Goal: Transaction & Acquisition: Download file/media

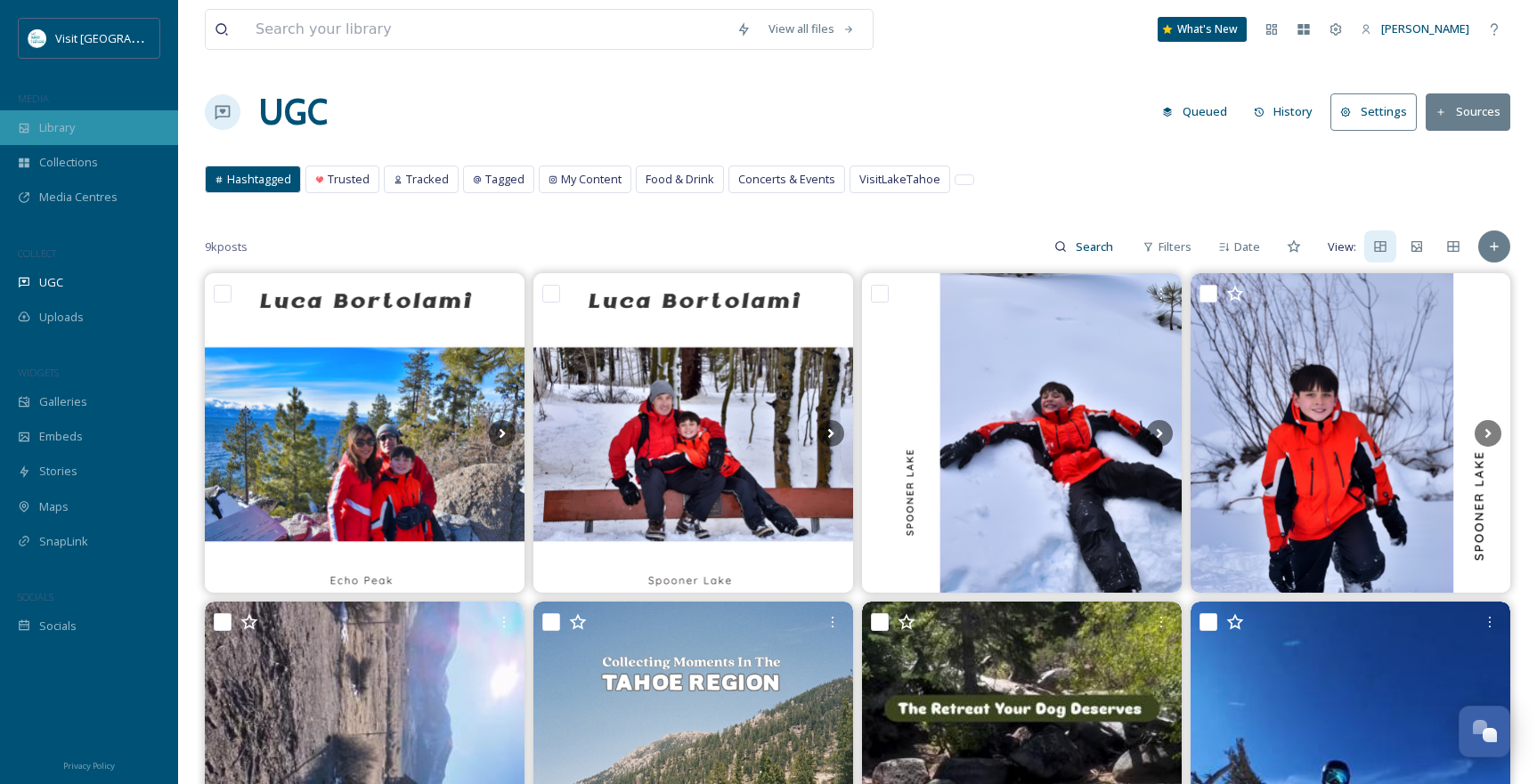
click at [55, 133] on span "Library" at bounding box center [57, 127] width 35 height 17
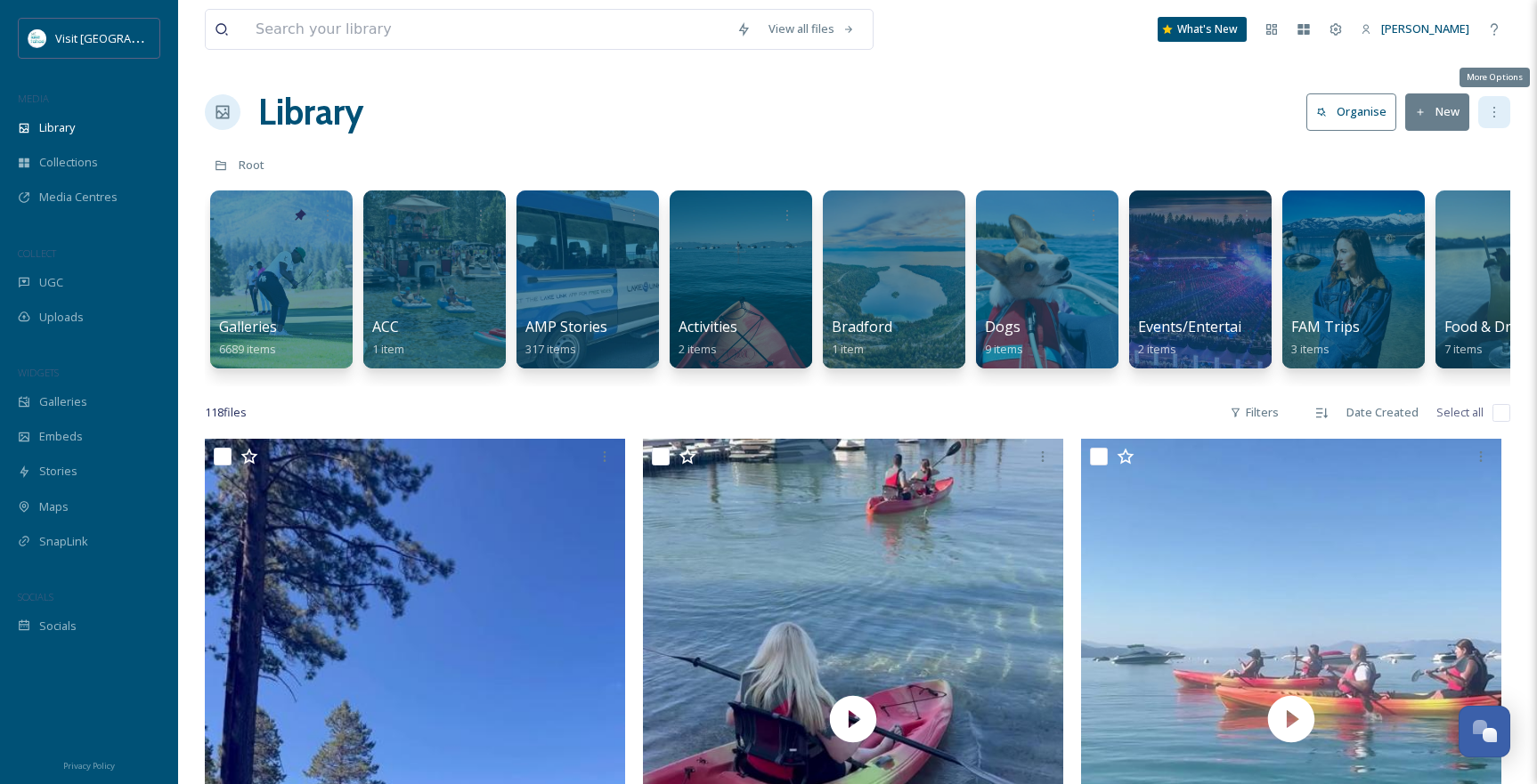
click at [1496, 116] on icon at bounding box center [1494, 111] width 15 height 15
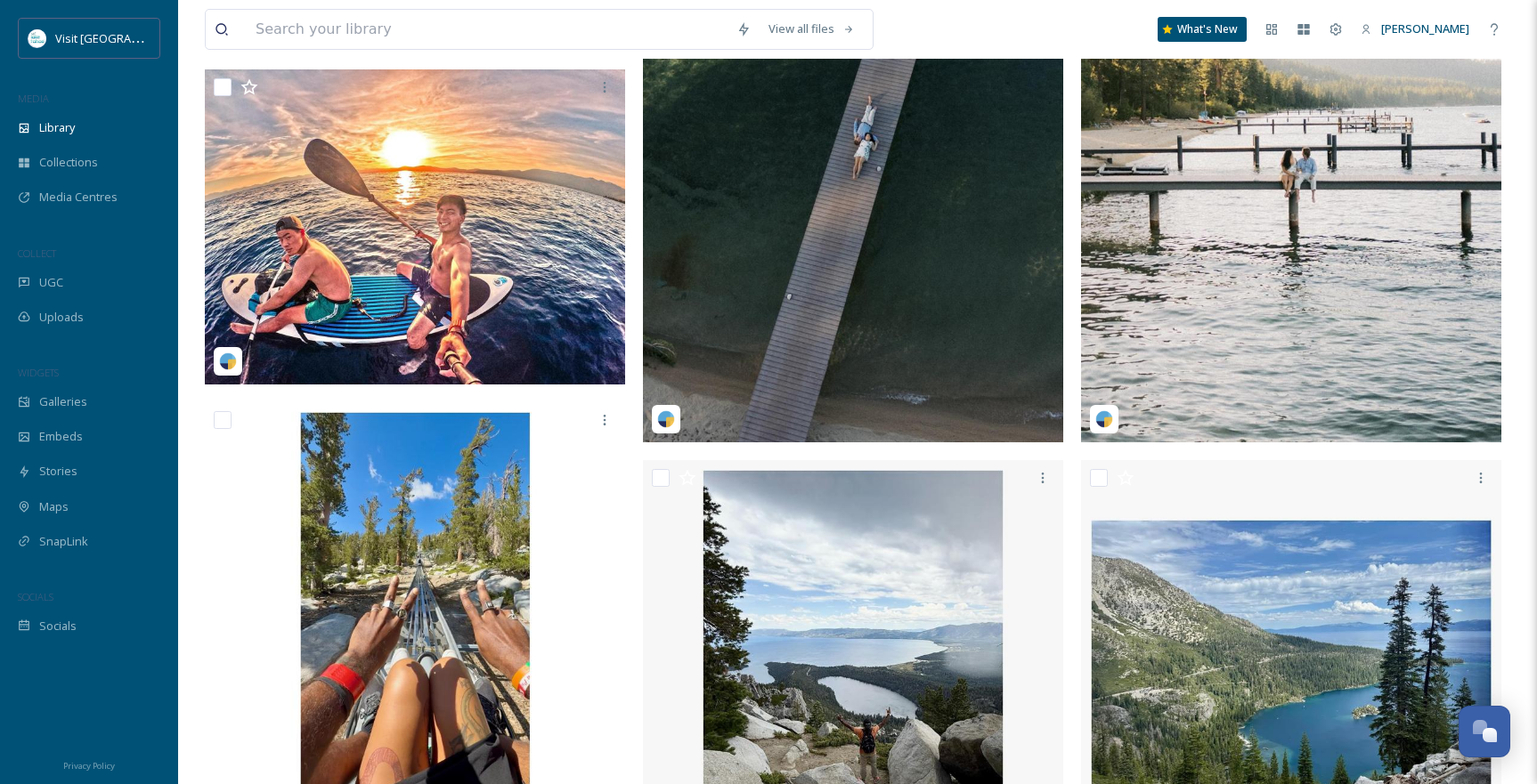
scroll to position [3535, 0]
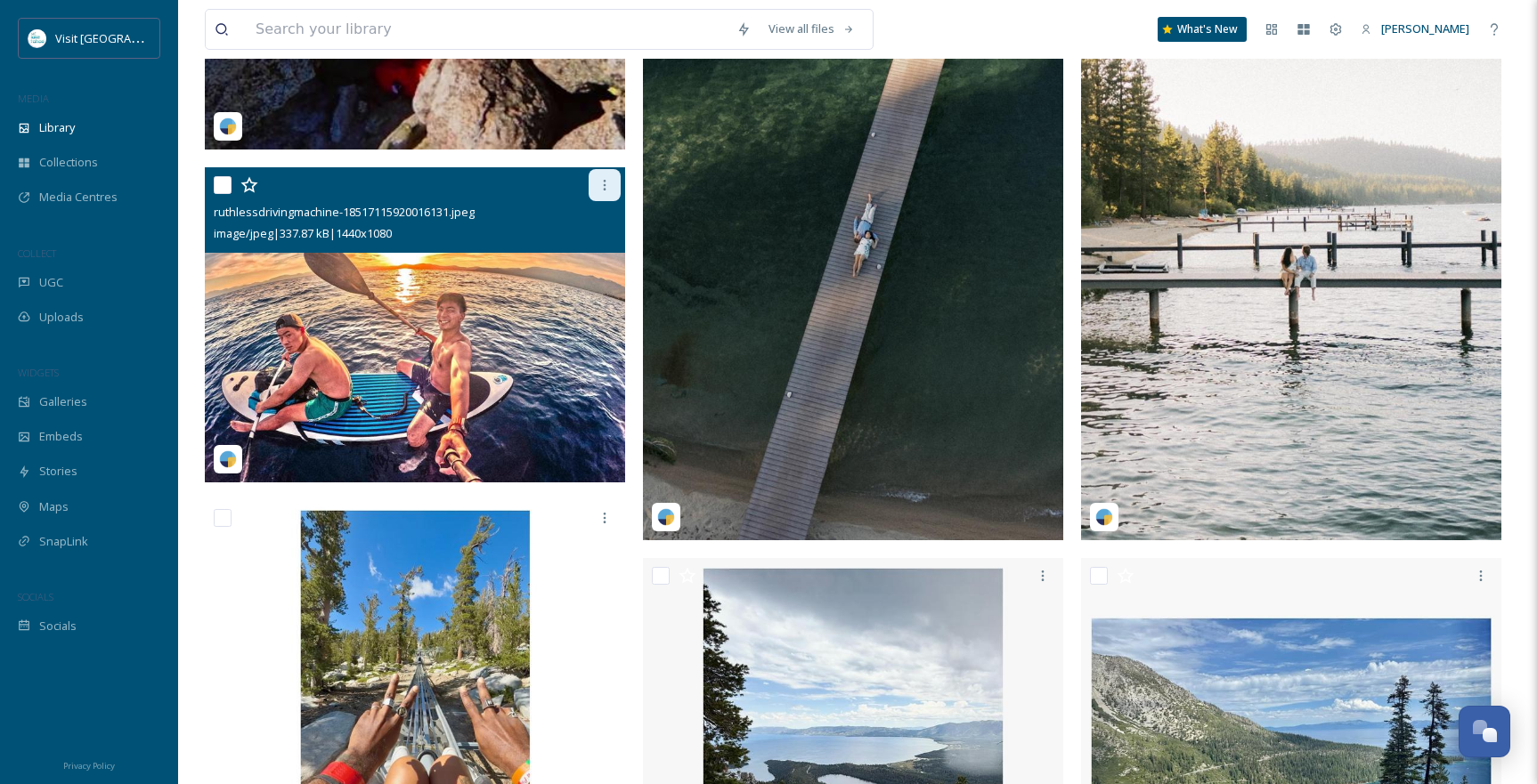
click at [599, 193] on icon at bounding box center [604, 185] width 15 height 15
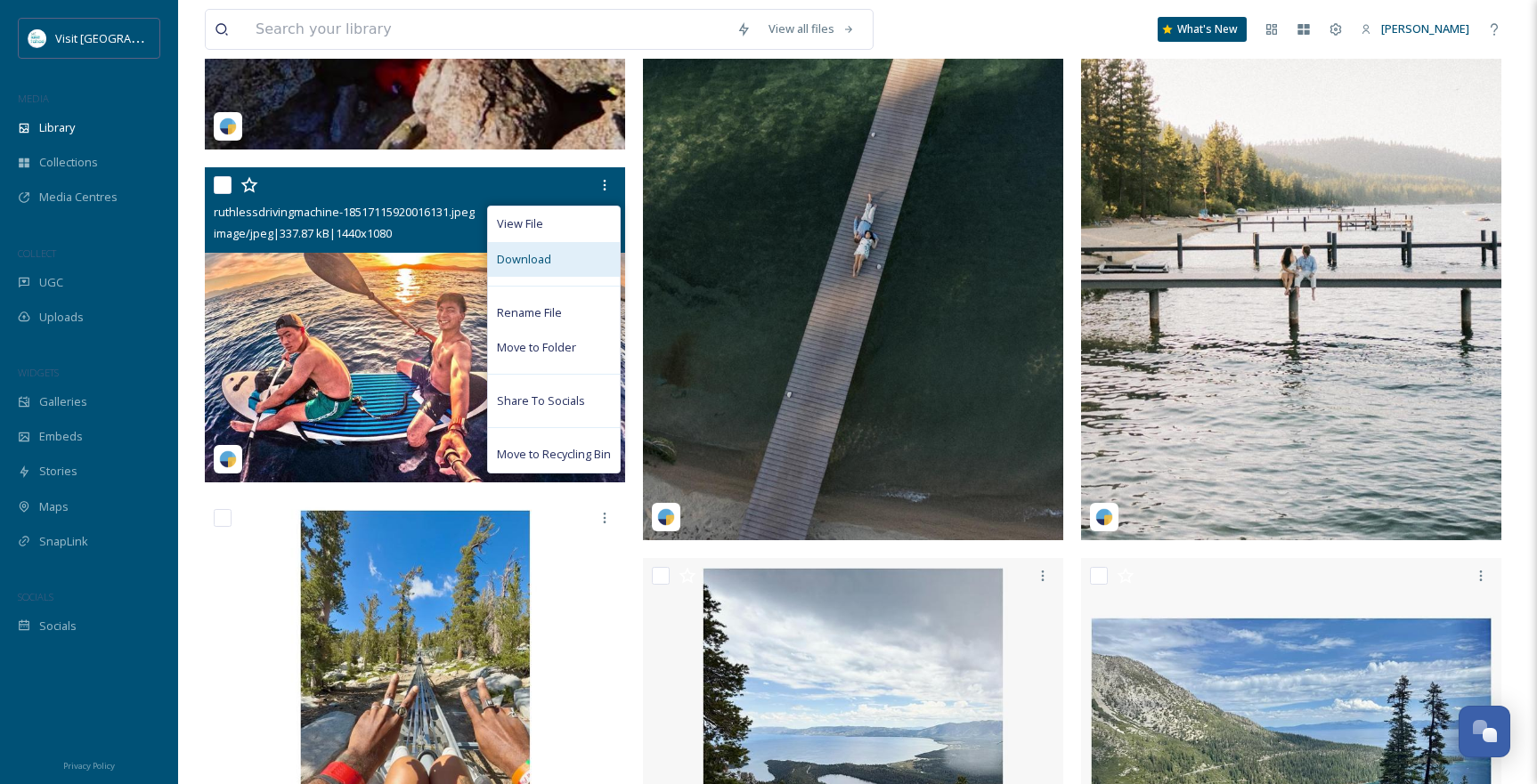
click at [533, 268] on span "Download" at bounding box center [524, 259] width 55 height 17
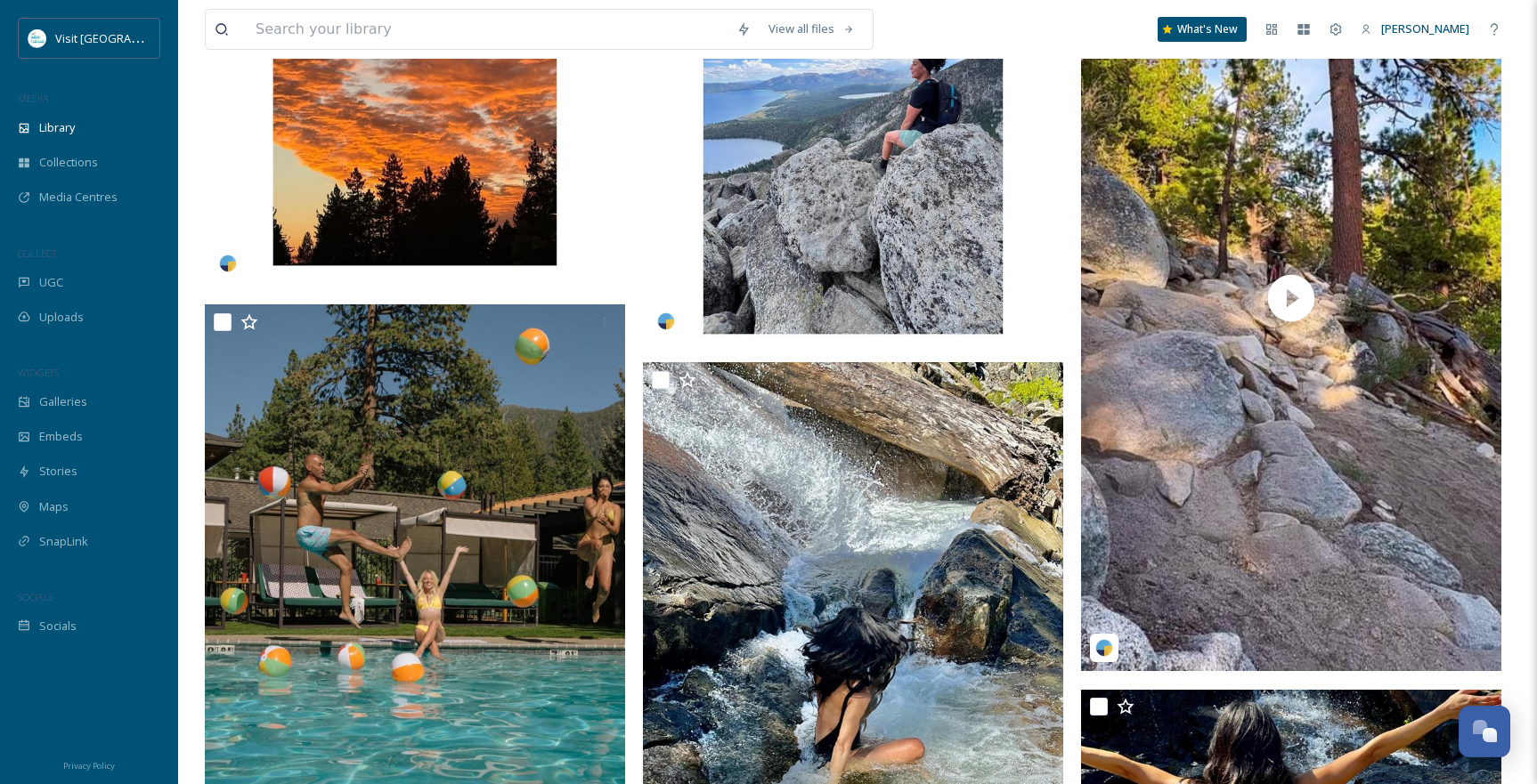
scroll to position [6117, 0]
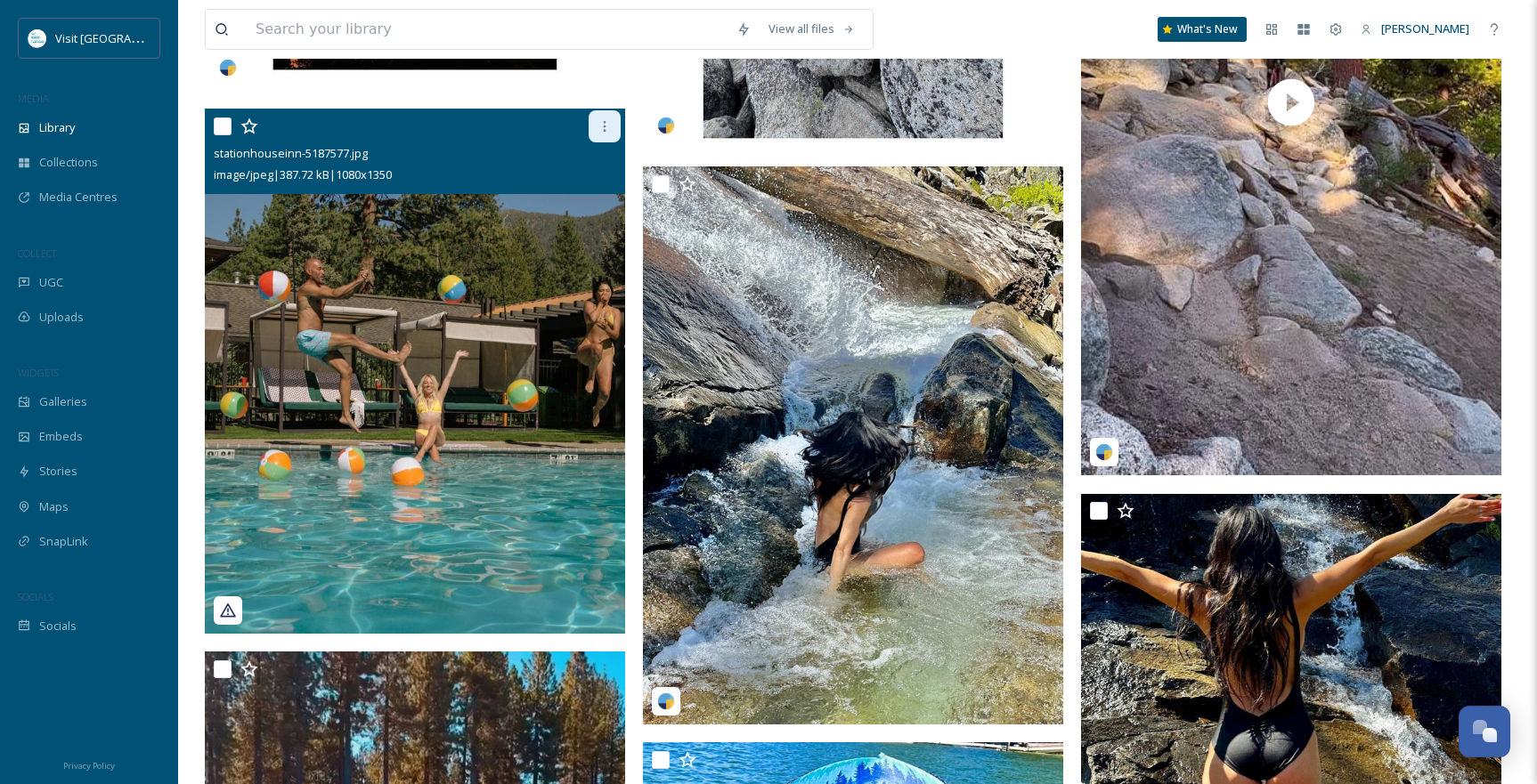
click at [603, 132] on icon at bounding box center [604, 126] width 3 height 11
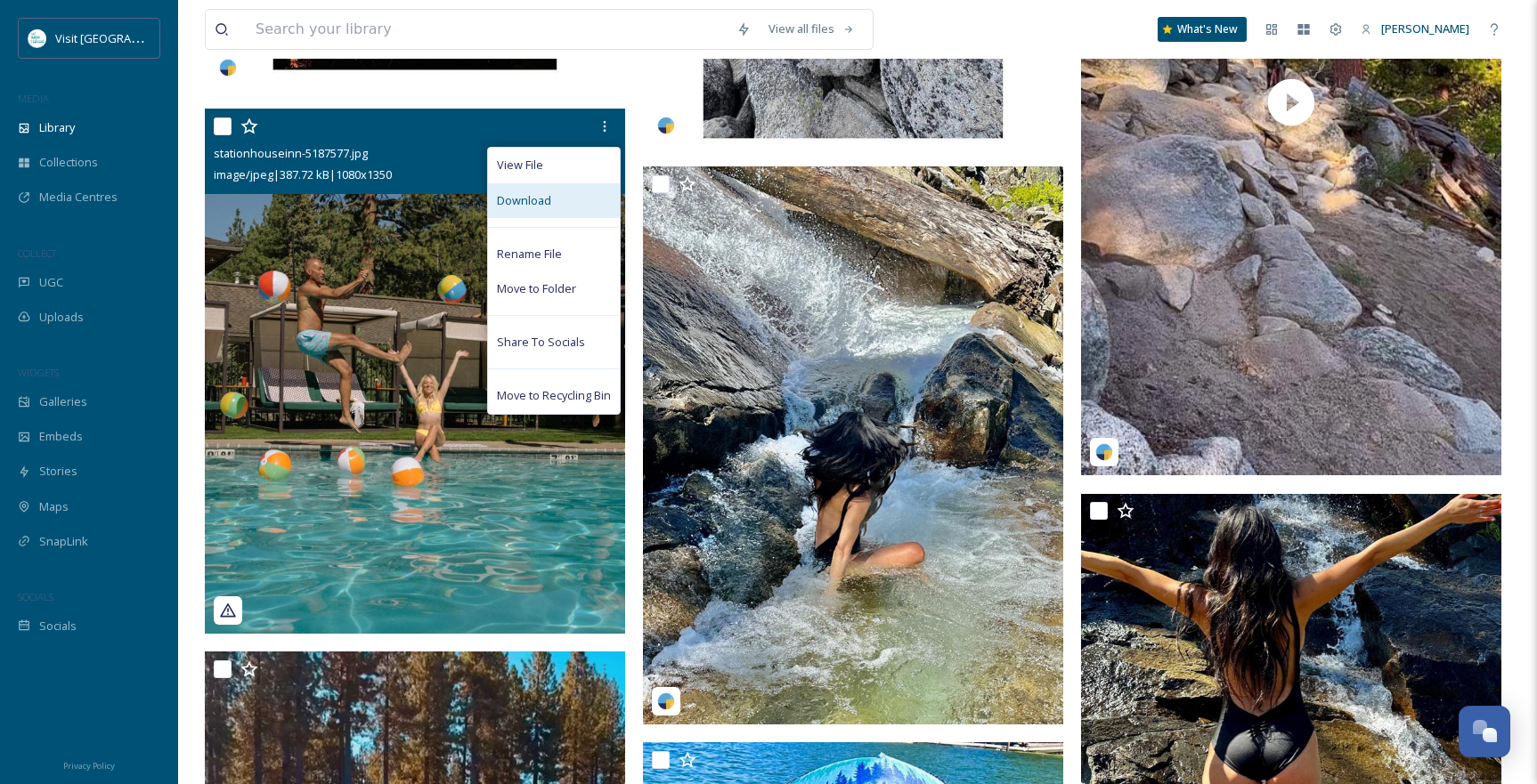
click at [548, 206] on span "Download" at bounding box center [524, 200] width 55 height 17
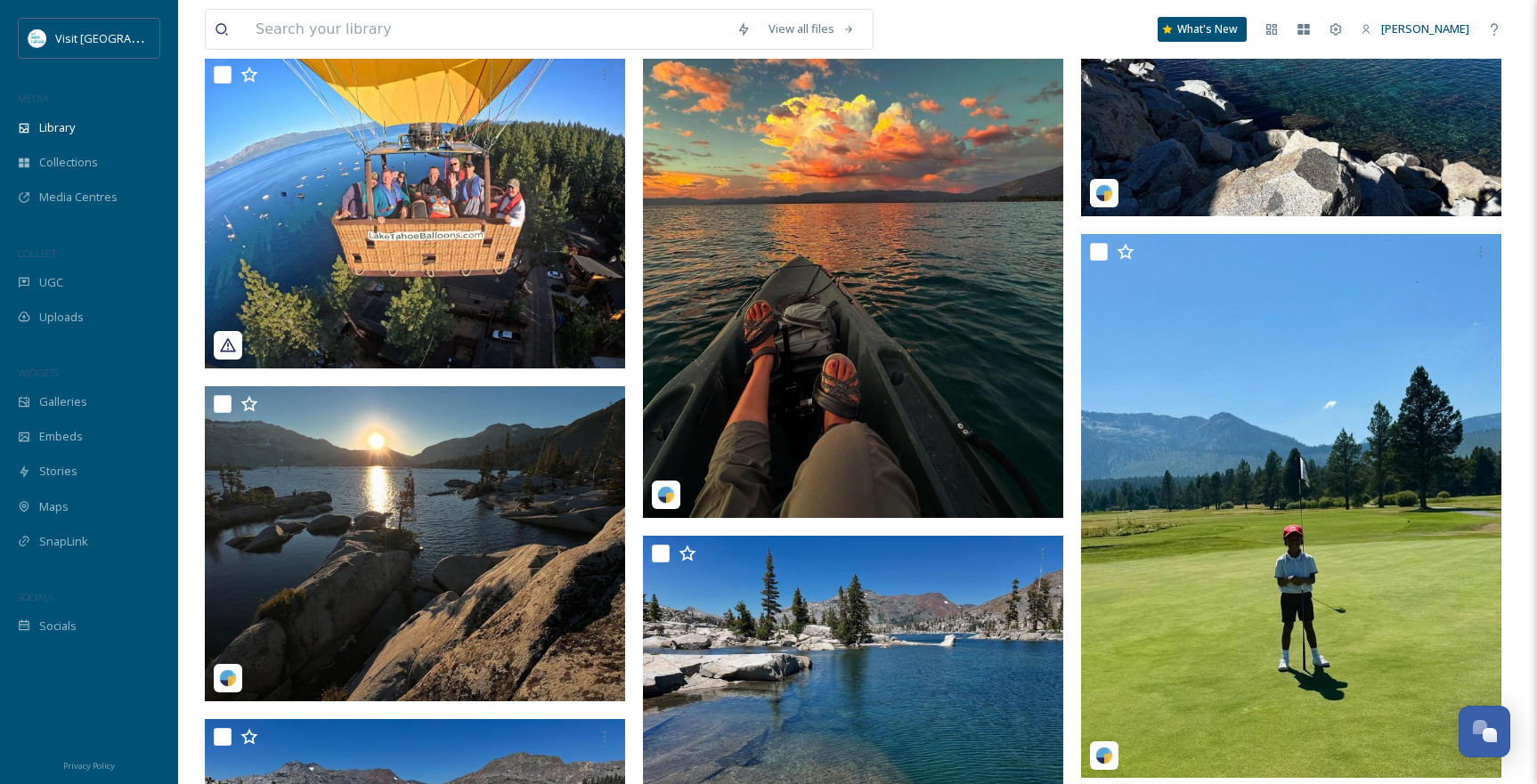
scroll to position [9945, 0]
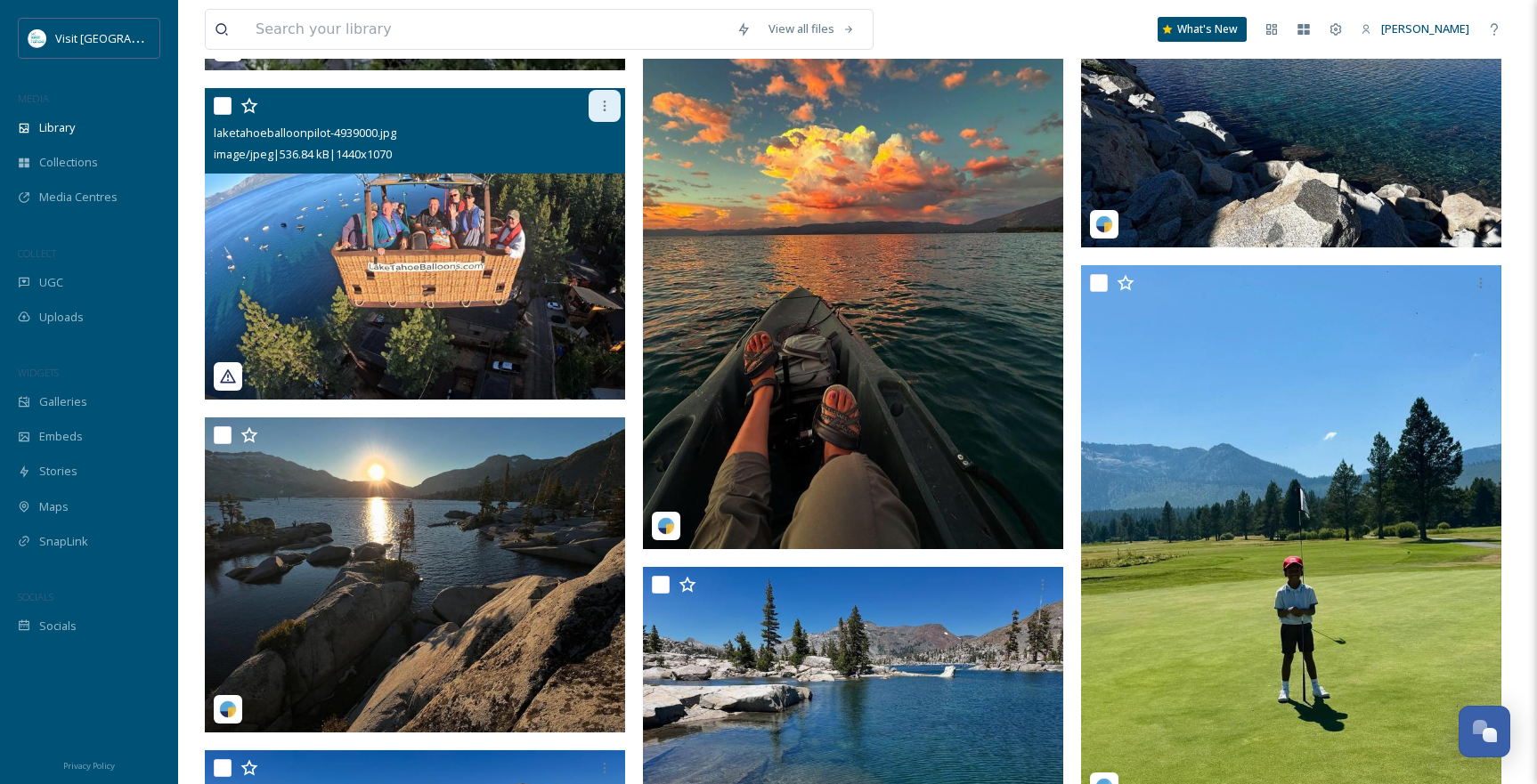
click at [600, 113] on icon at bounding box center [604, 106] width 15 height 15
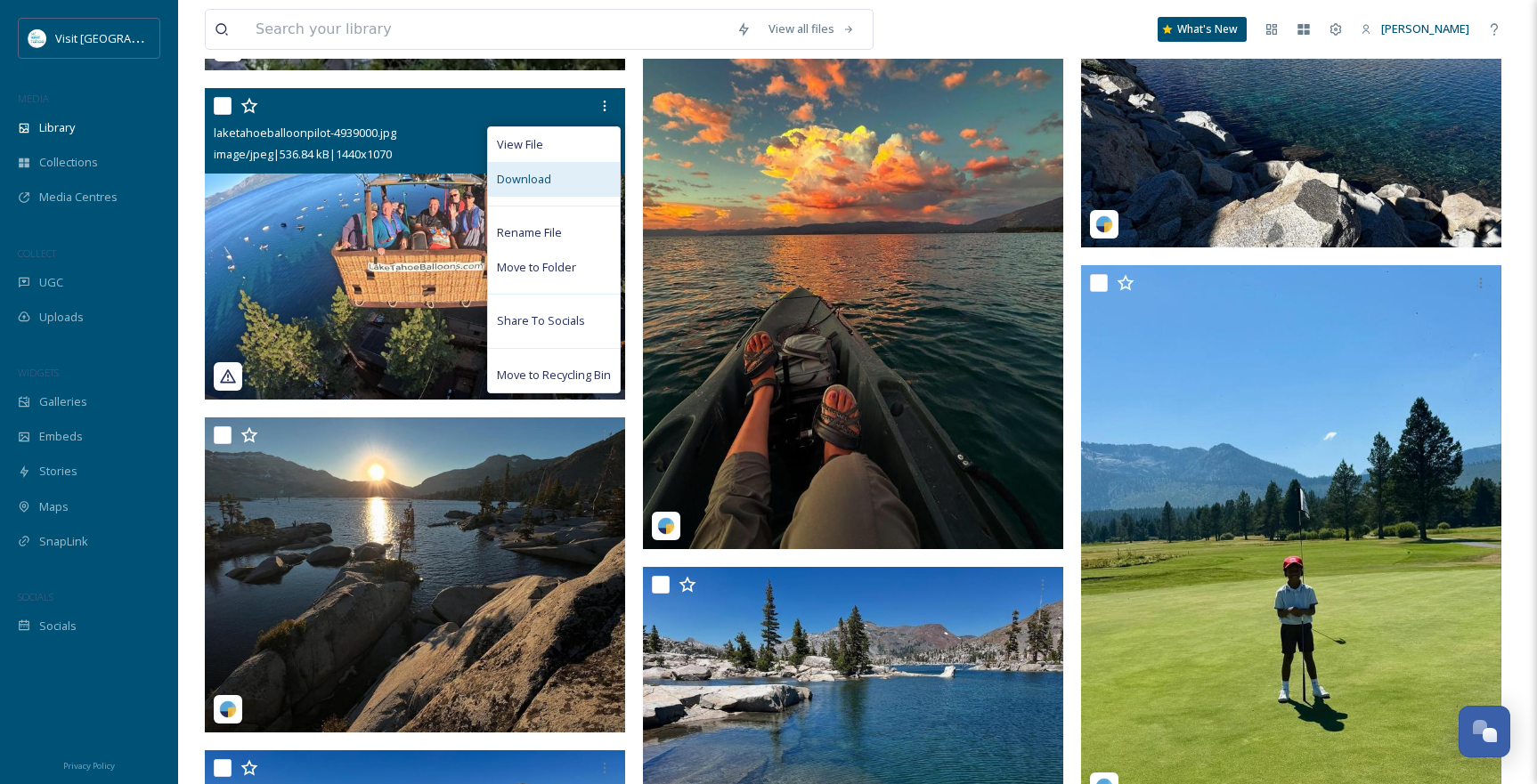
click at [519, 188] on span "Download" at bounding box center [524, 179] width 55 height 17
